Goal: Information Seeking & Learning: Learn about a topic

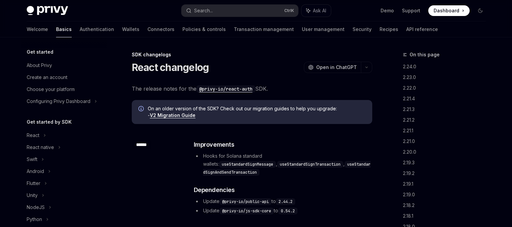
scroll to position [157, 0]
